Goal: Task Accomplishment & Management: Manage account settings

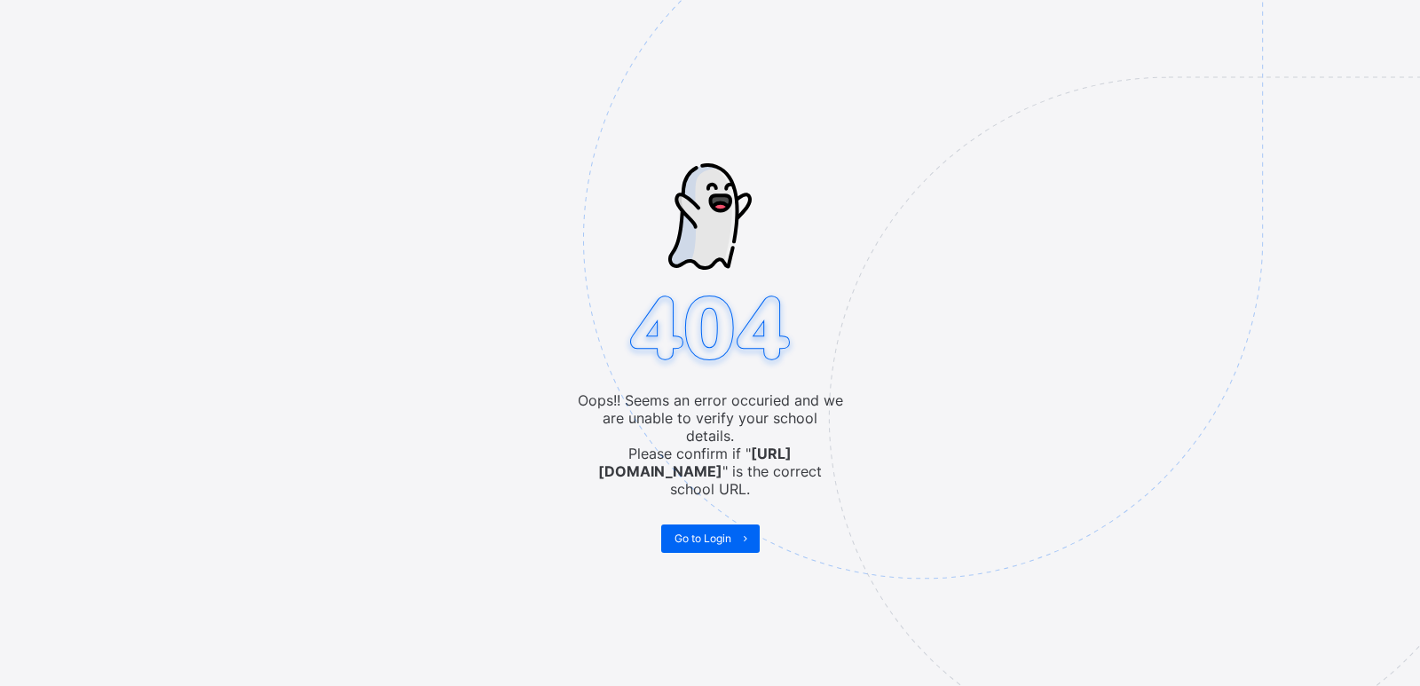
click at [701, 535] on img at bounding box center [1046, 328] width 926 height 858
click at [697, 532] on span "Go to Login" at bounding box center [702, 538] width 57 height 13
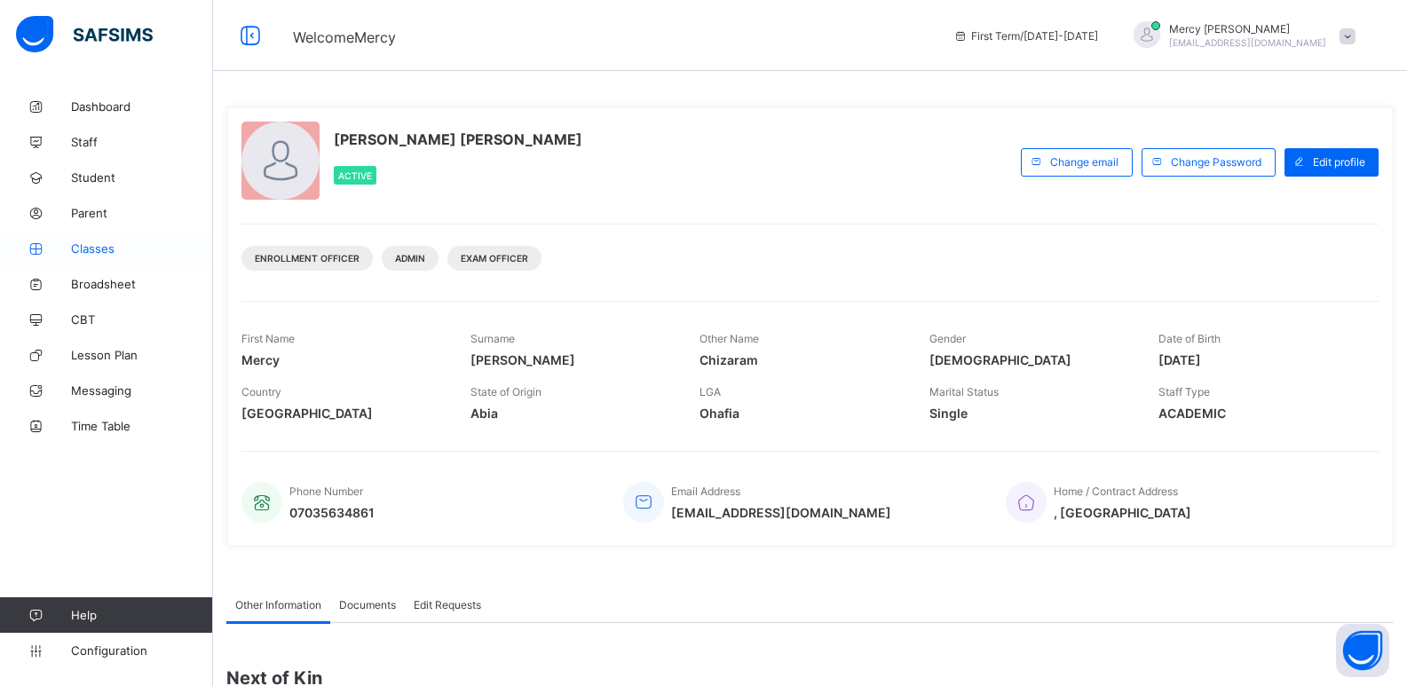
click at [116, 245] on span "Classes" at bounding box center [142, 248] width 142 height 14
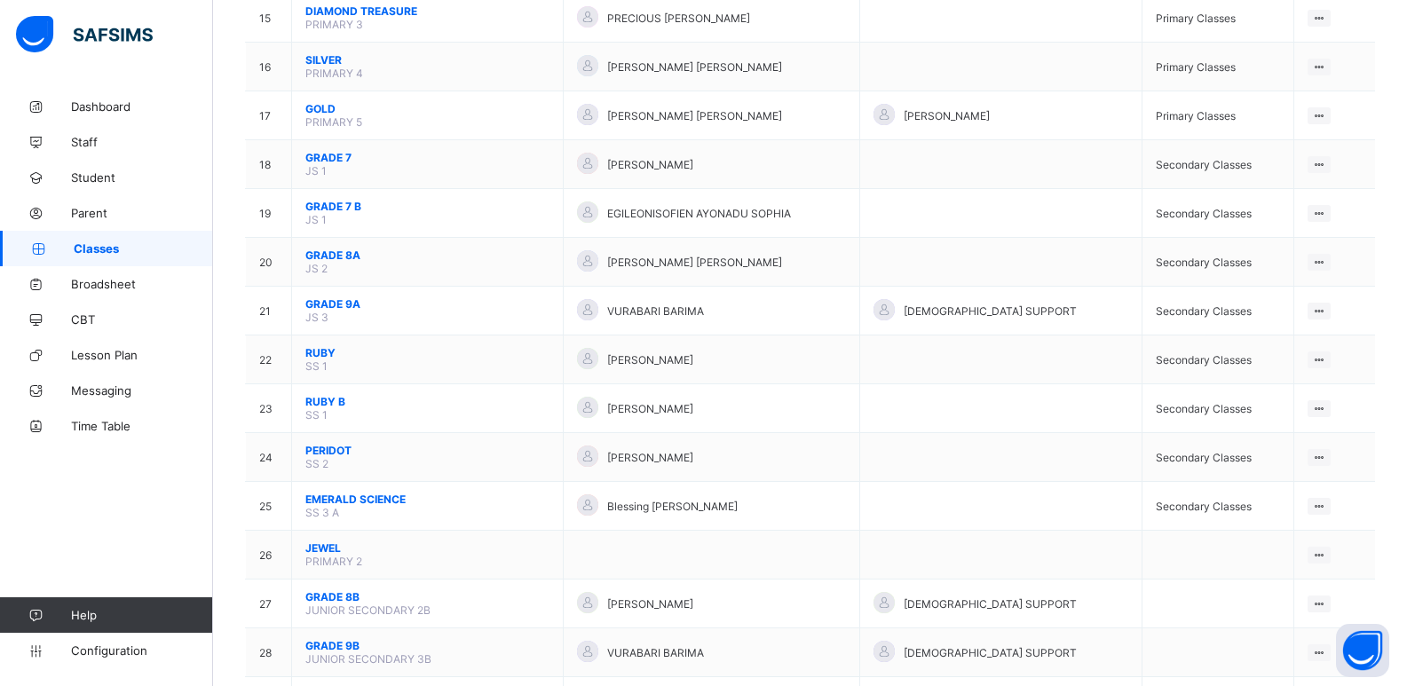
scroll to position [905, 0]
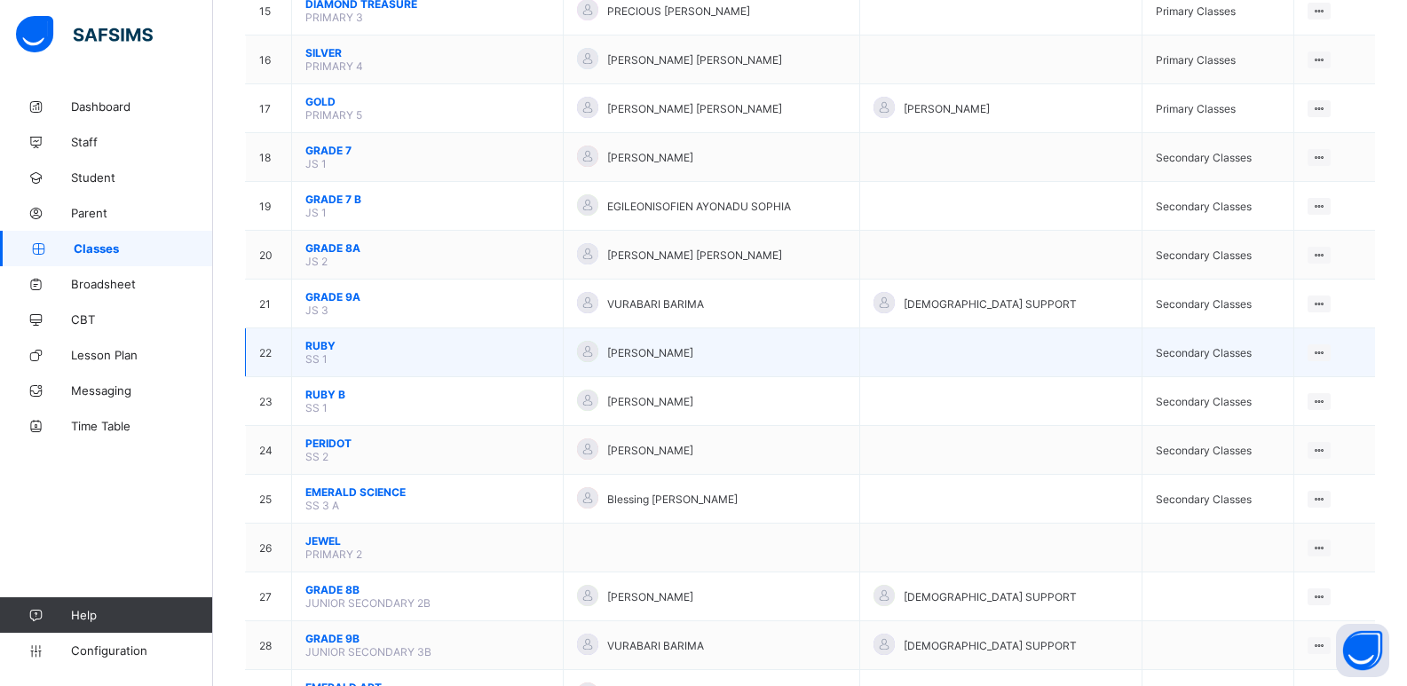
click at [321, 348] on span "RUBY" at bounding box center [427, 345] width 244 height 13
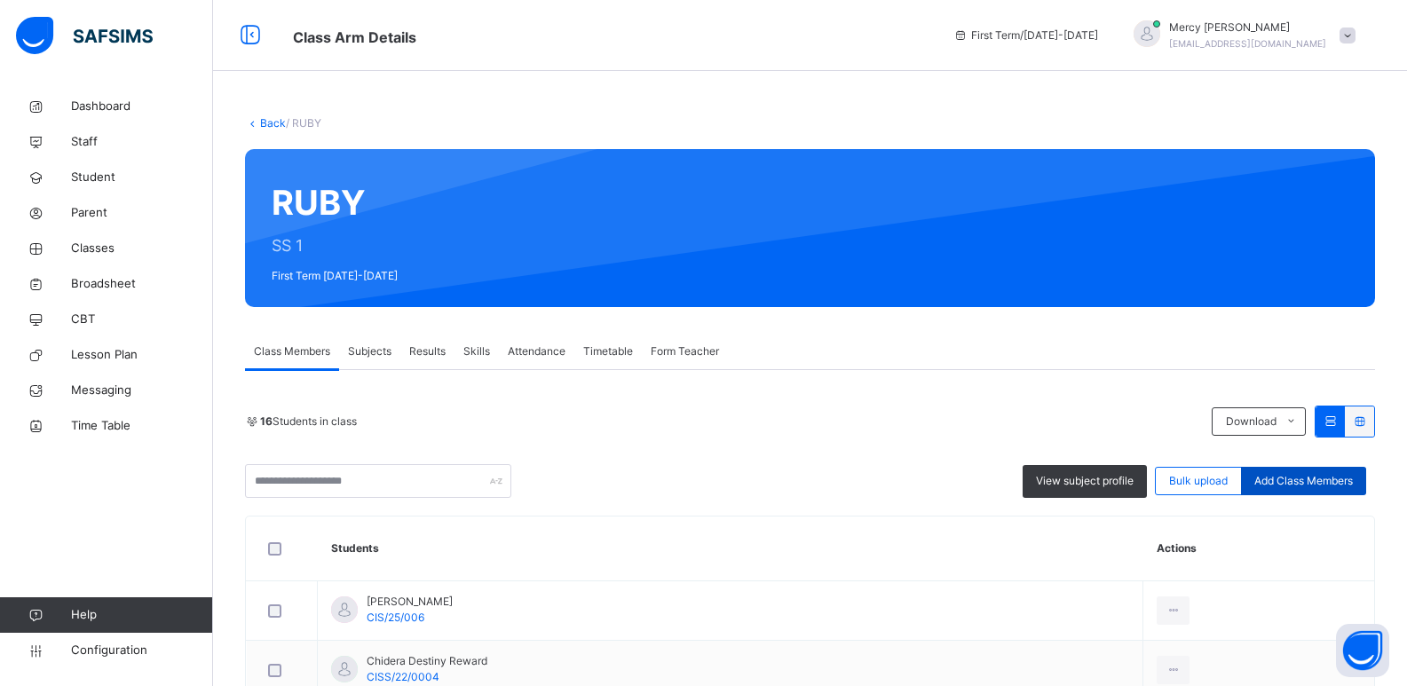
click at [1286, 484] on span "Add Class Members" at bounding box center [1303, 481] width 99 height 16
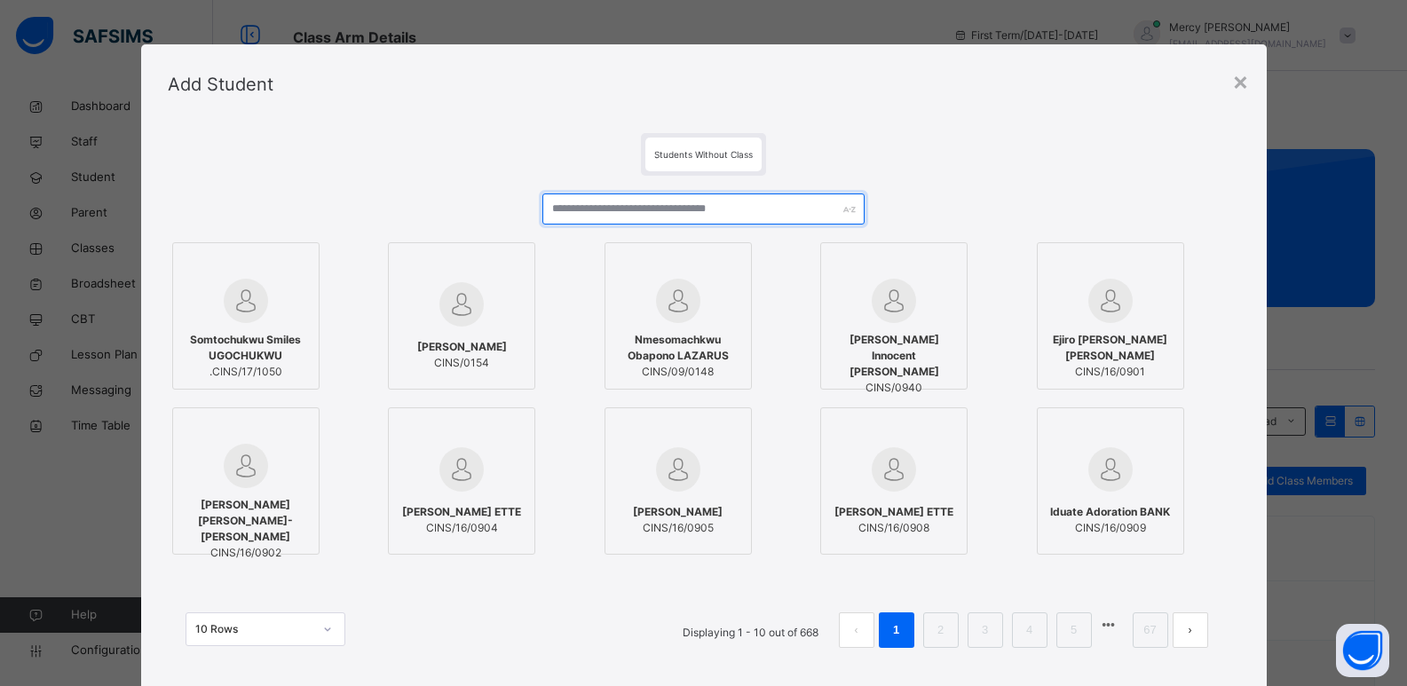
click at [691, 207] on input "text" at bounding box center [702, 208] width 321 height 31
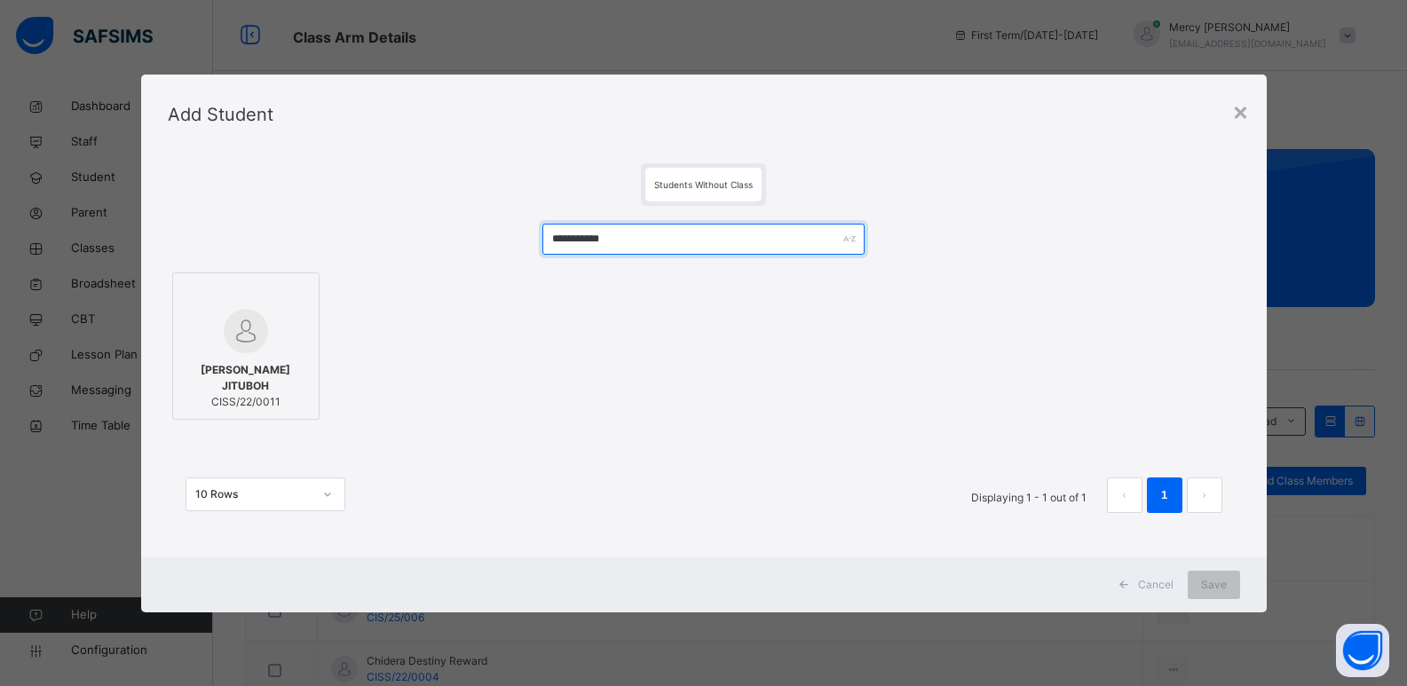
type input "**********"
click at [233, 339] on img at bounding box center [246, 331] width 44 height 44
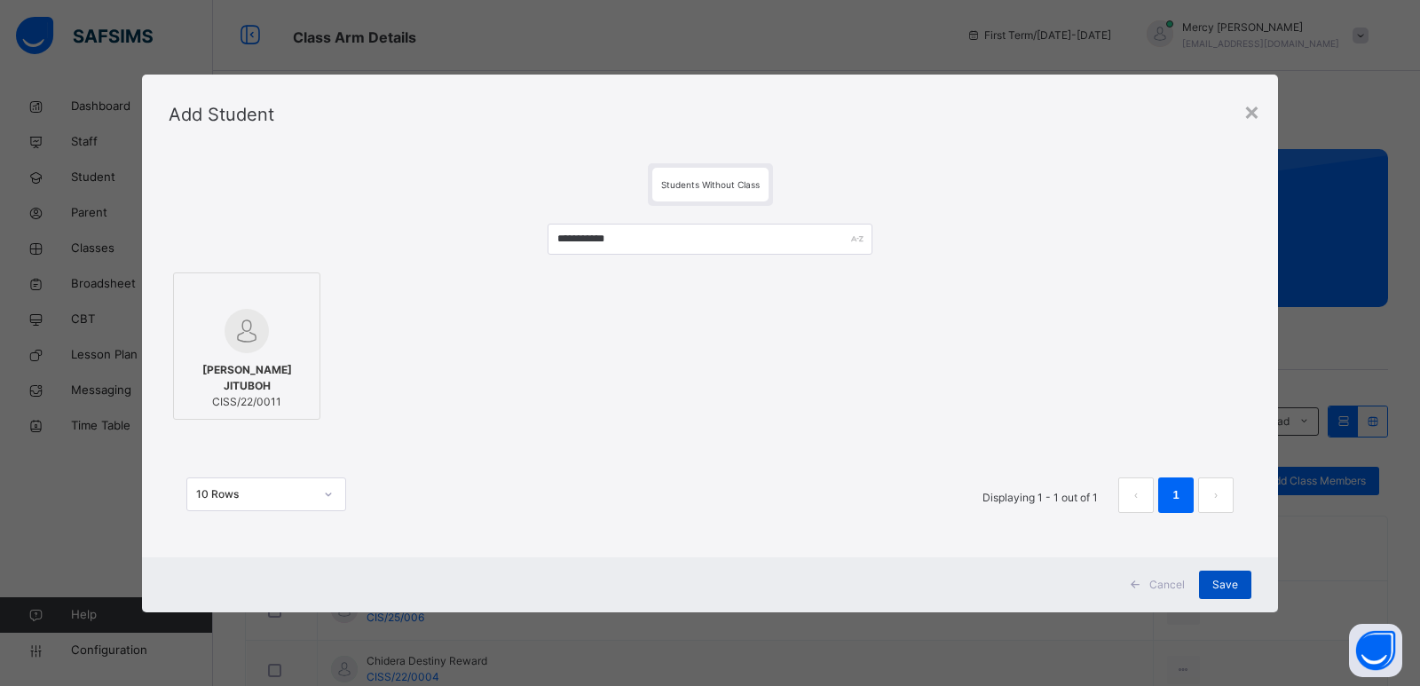
click at [1227, 579] on span "Save" at bounding box center [1225, 585] width 26 height 16
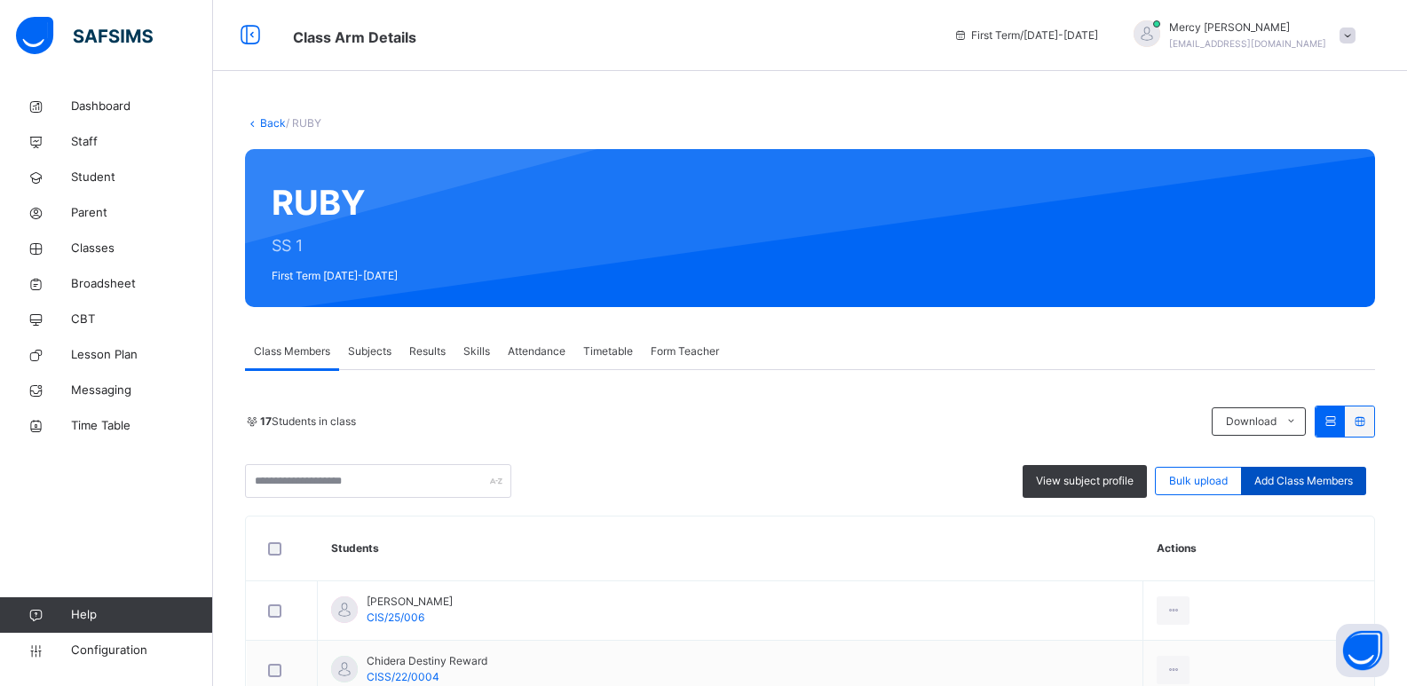
click at [1320, 479] on span "Add Class Members" at bounding box center [1303, 481] width 99 height 16
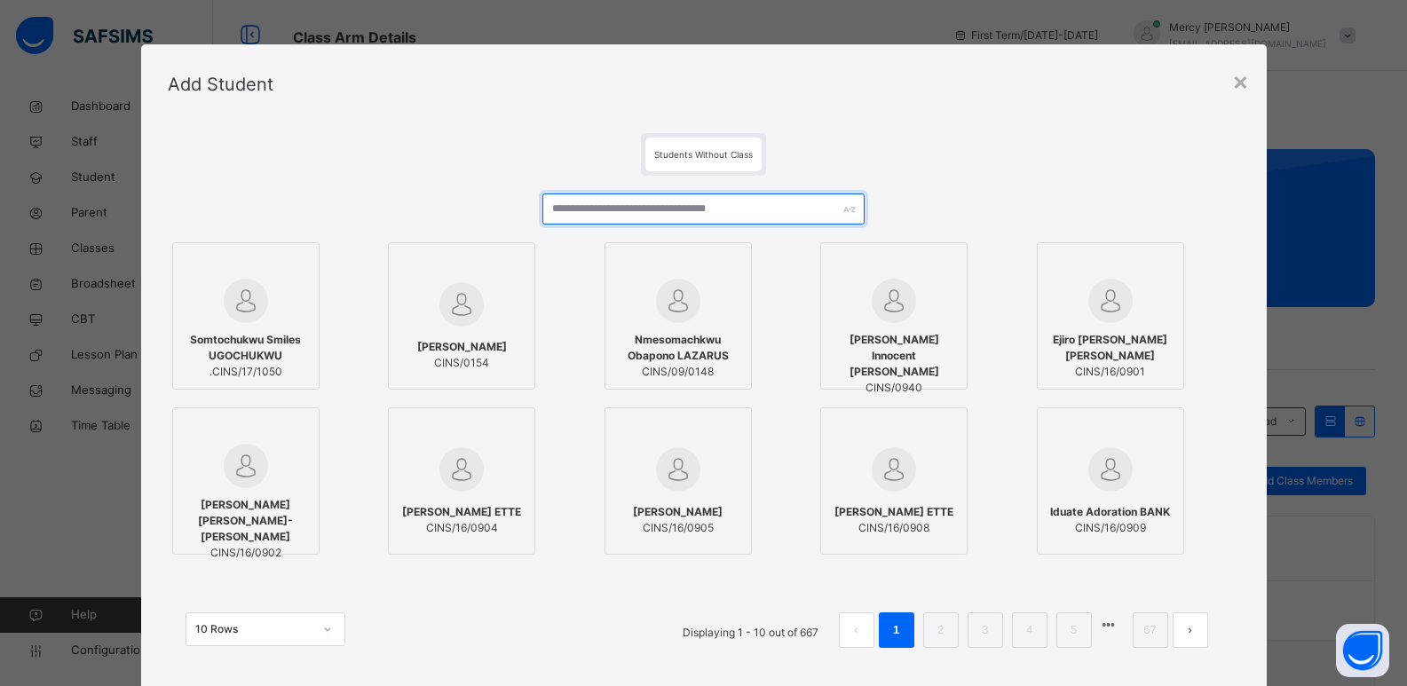
click at [735, 200] on input "text" at bounding box center [702, 208] width 321 height 31
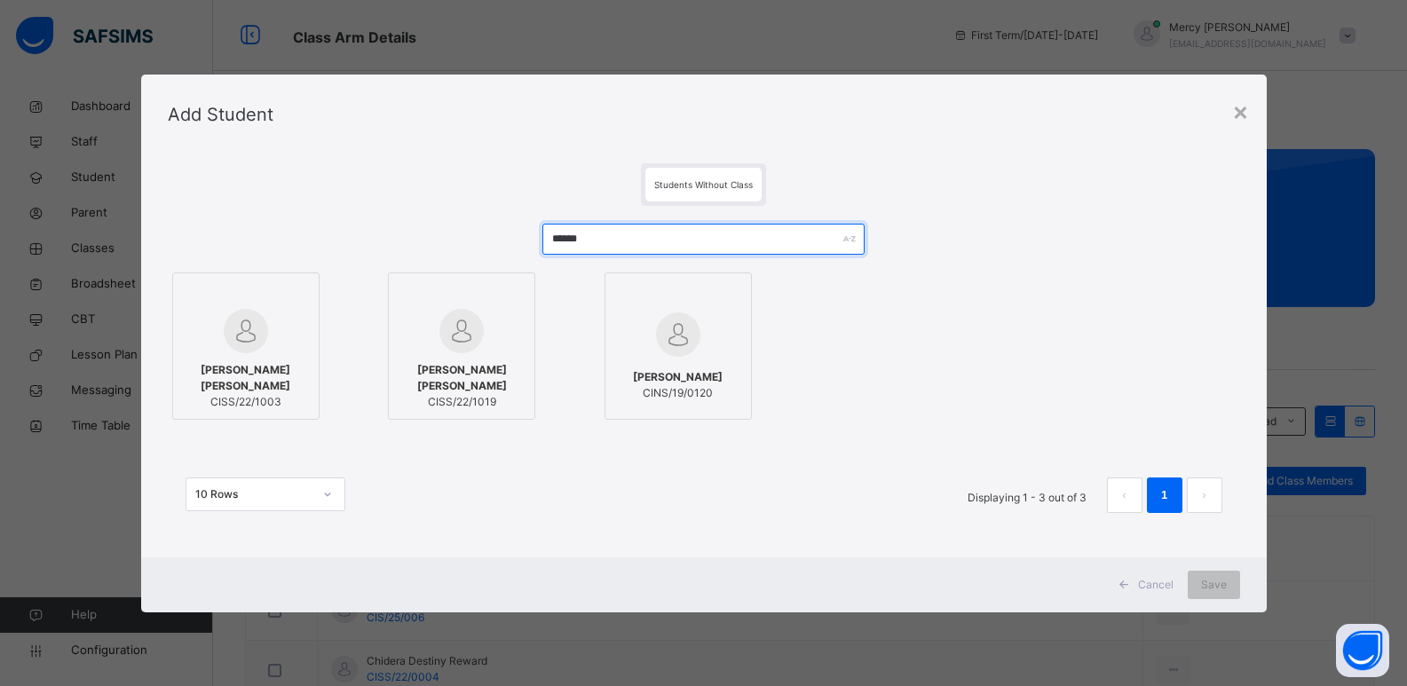
type input "******"
click at [245, 359] on div "Gideon Osegie ALEX OKOH CISS/22/1003" at bounding box center [246, 386] width 128 height 66
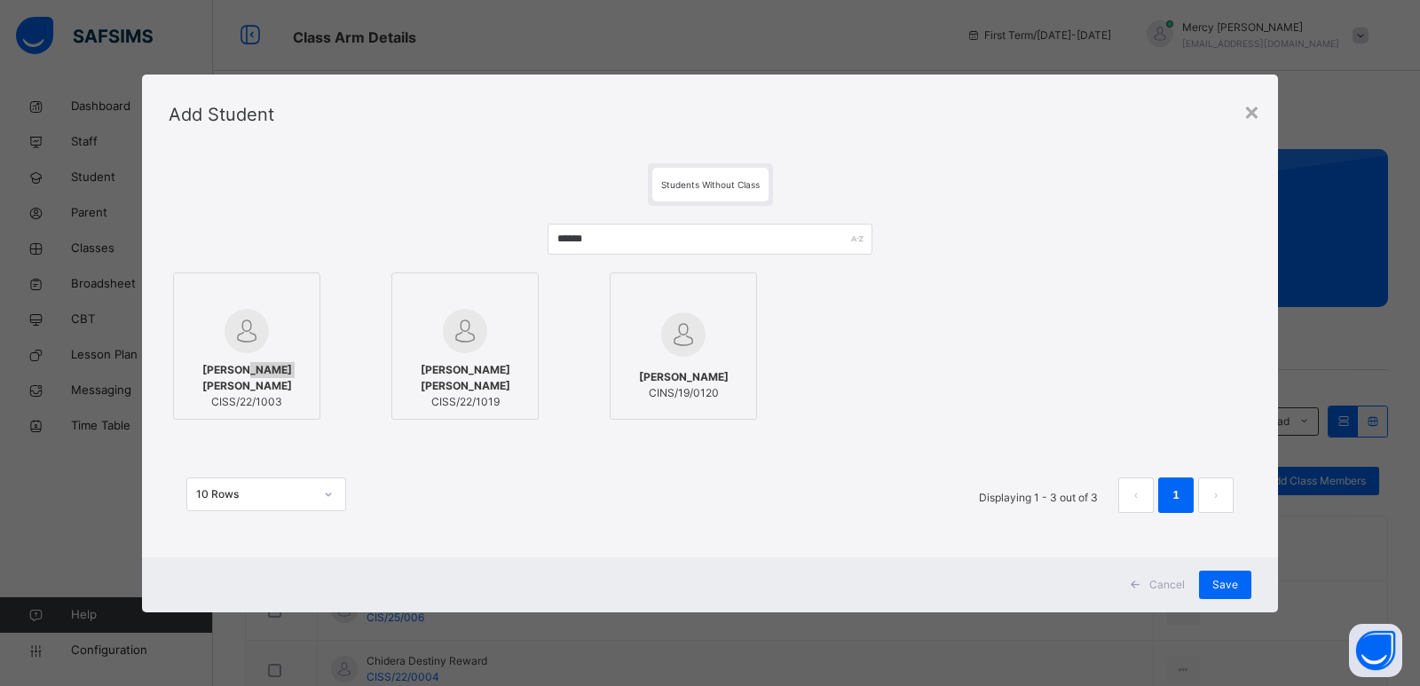
click at [245, 359] on div "Gideon Osegie ALEX OKOH CISS/22/1003" at bounding box center [247, 386] width 128 height 66
click at [1224, 583] on span "Save" at bounding box center [1225, 585] width 26 height 16
